Goal: Obtain resource: Obtain resource

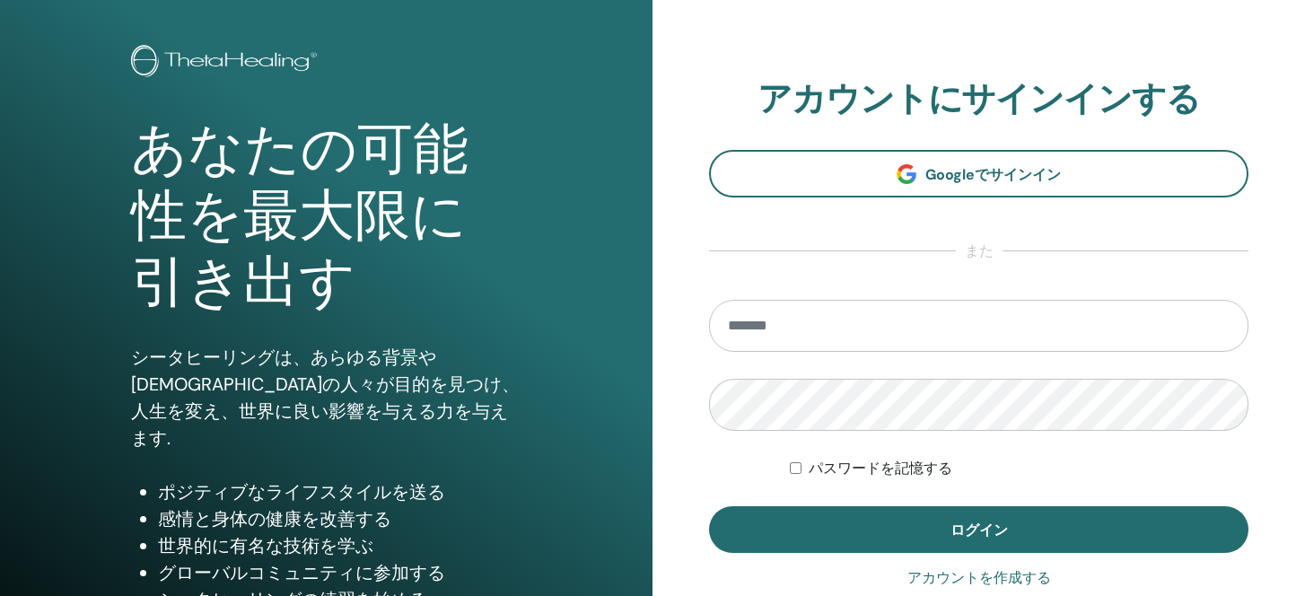
scroll to position [195, 0]
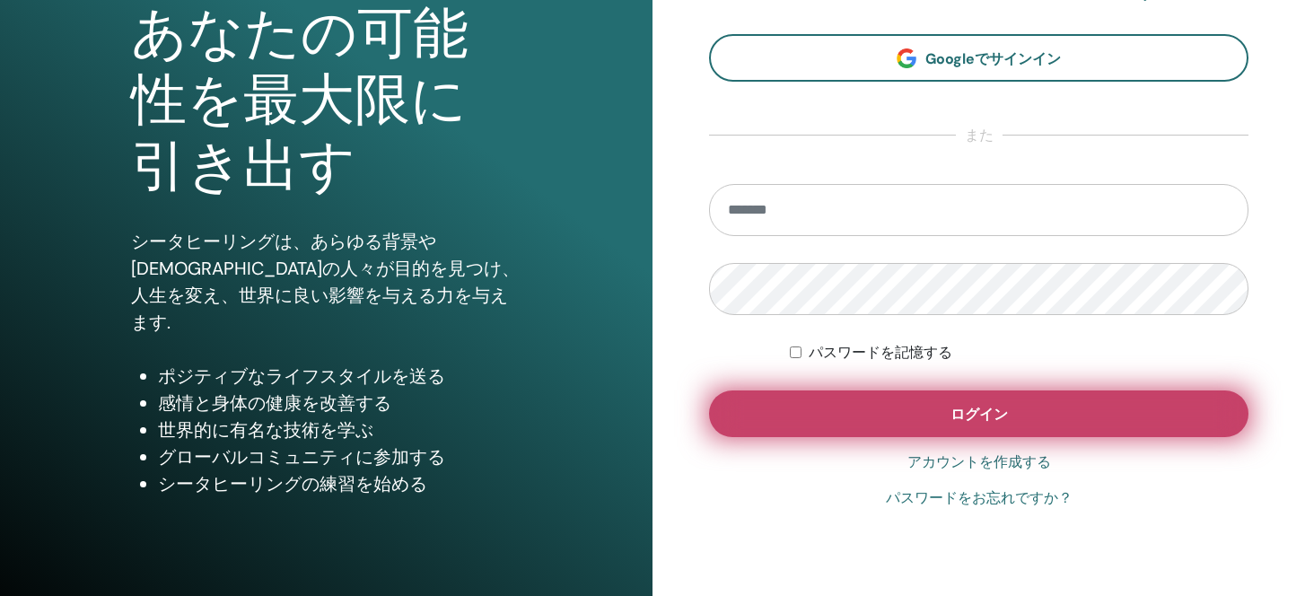
type input "**********"
click at [813, 411] on button "ログイン" at bounding box center [978, 413] width 539 height 47
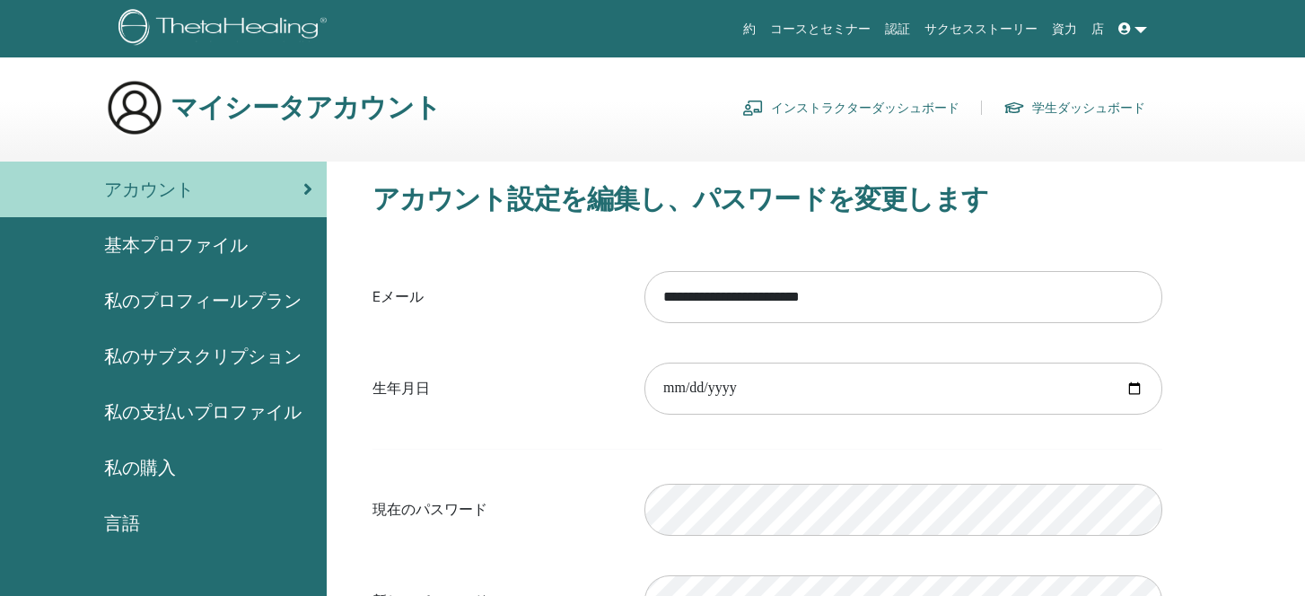
click at [841, 105] on link "インストラクターダッシュボード" at bounding box center [850, 107] width 217 height 29
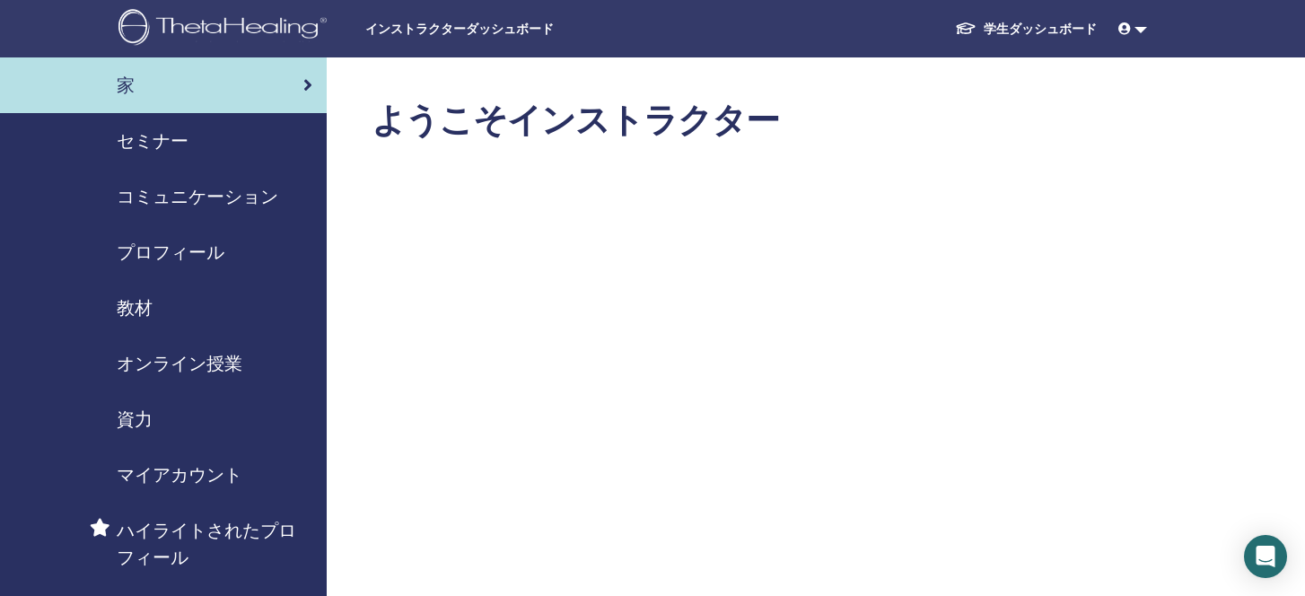
click at [141, 306] on span "教材" at bounding box center [135, 307] width 36 height 27
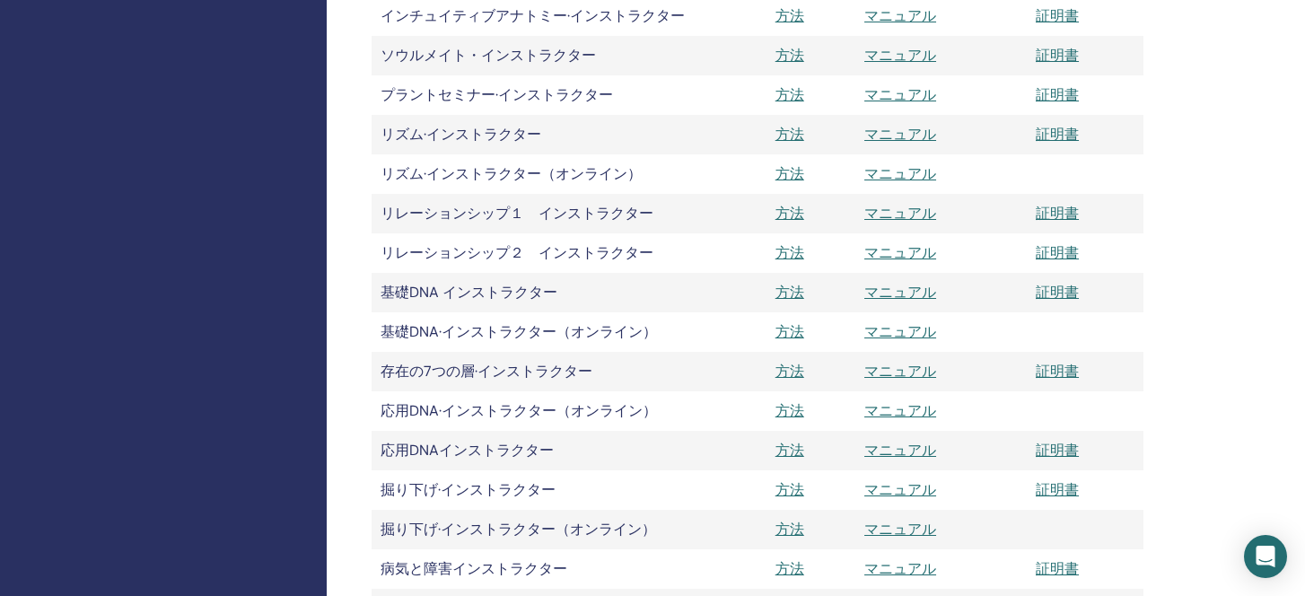
scroll to position [2306, 0]
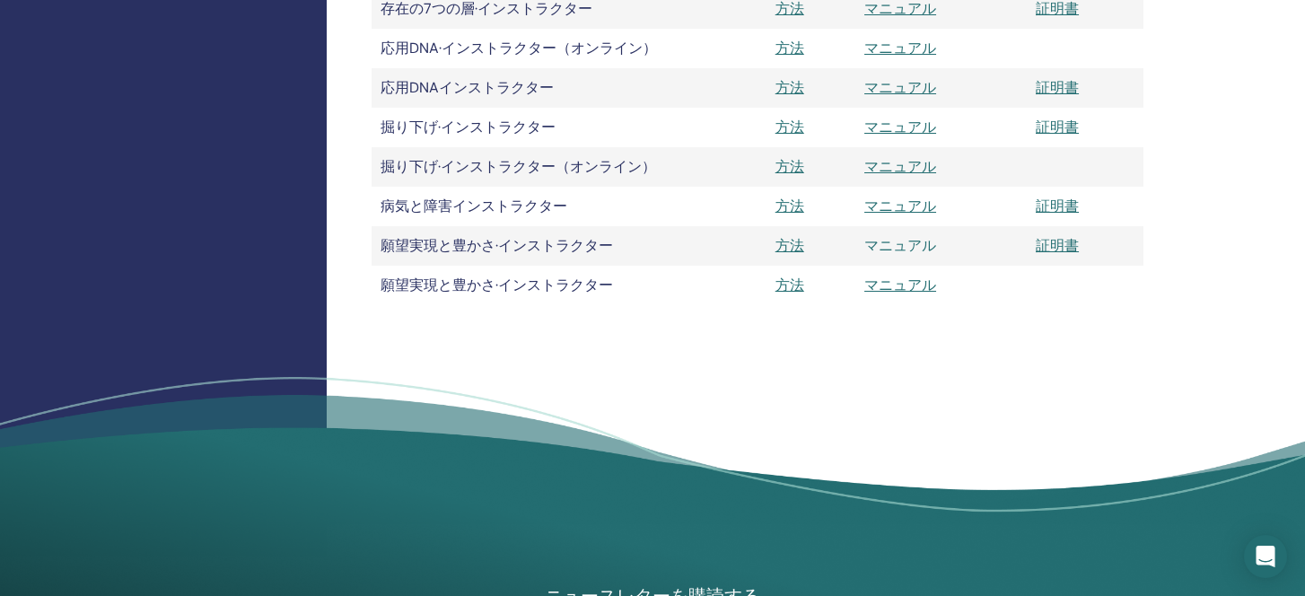
click at [884, 249] on link "マニュアル" at bounding box center [900, 245] width 72 height 19
